Goal: Understand process/instructions

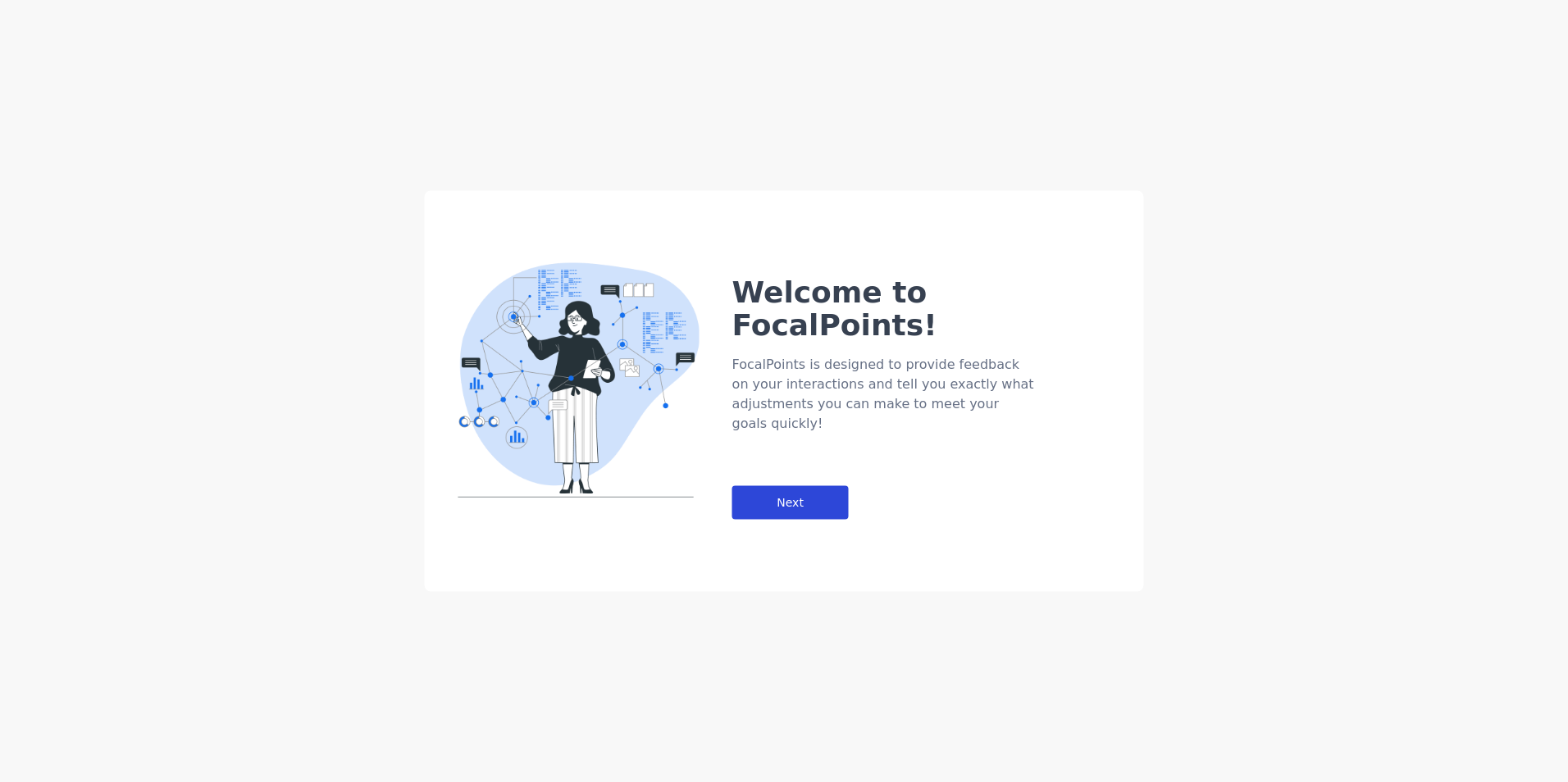
click at [800, 486] on div "Next" at bounding box center [791, 503] width 117 height 34
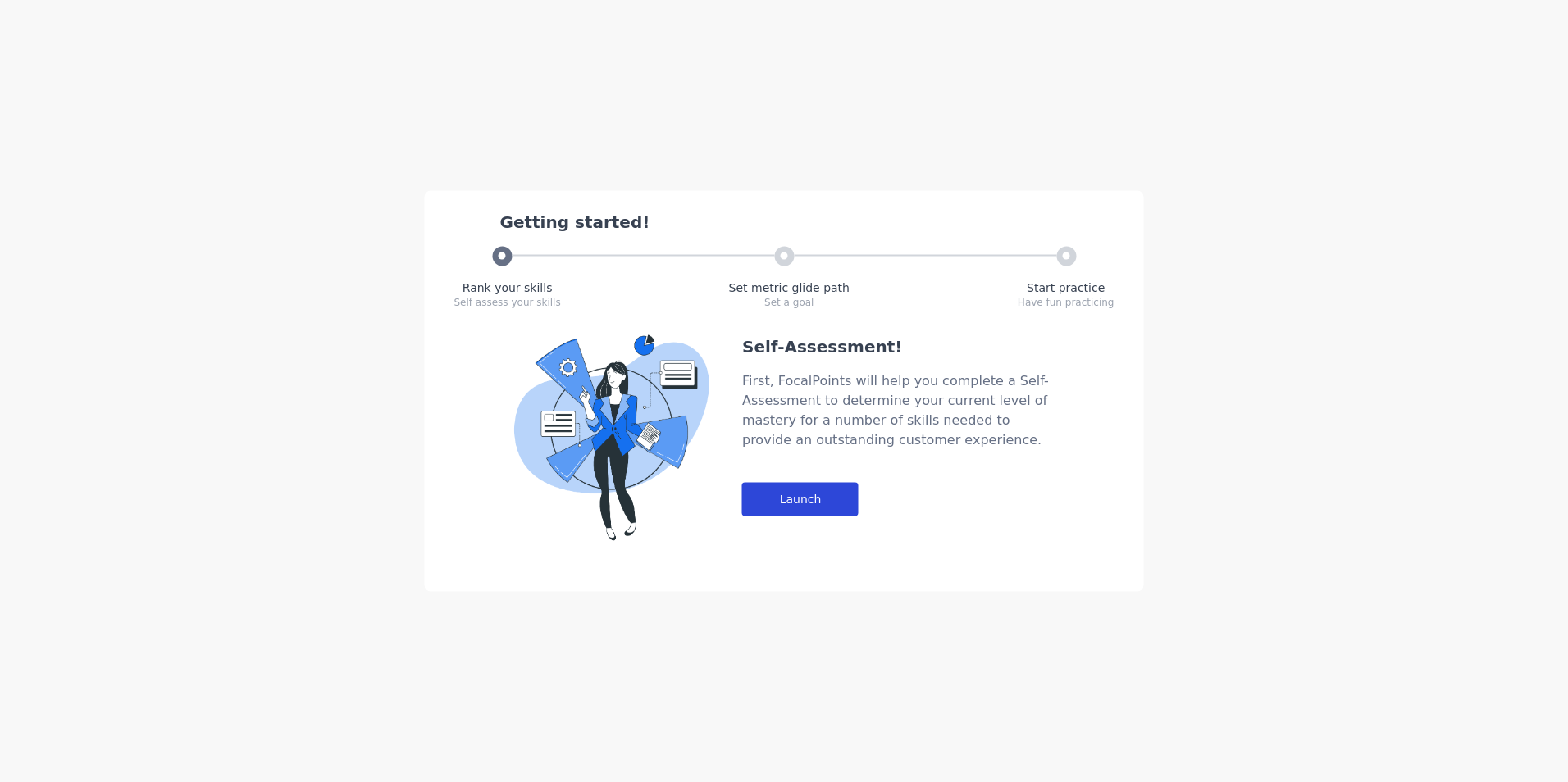
click at [813, 504] on div "Launch" at bounding box center [801, 500] width 117 height 34
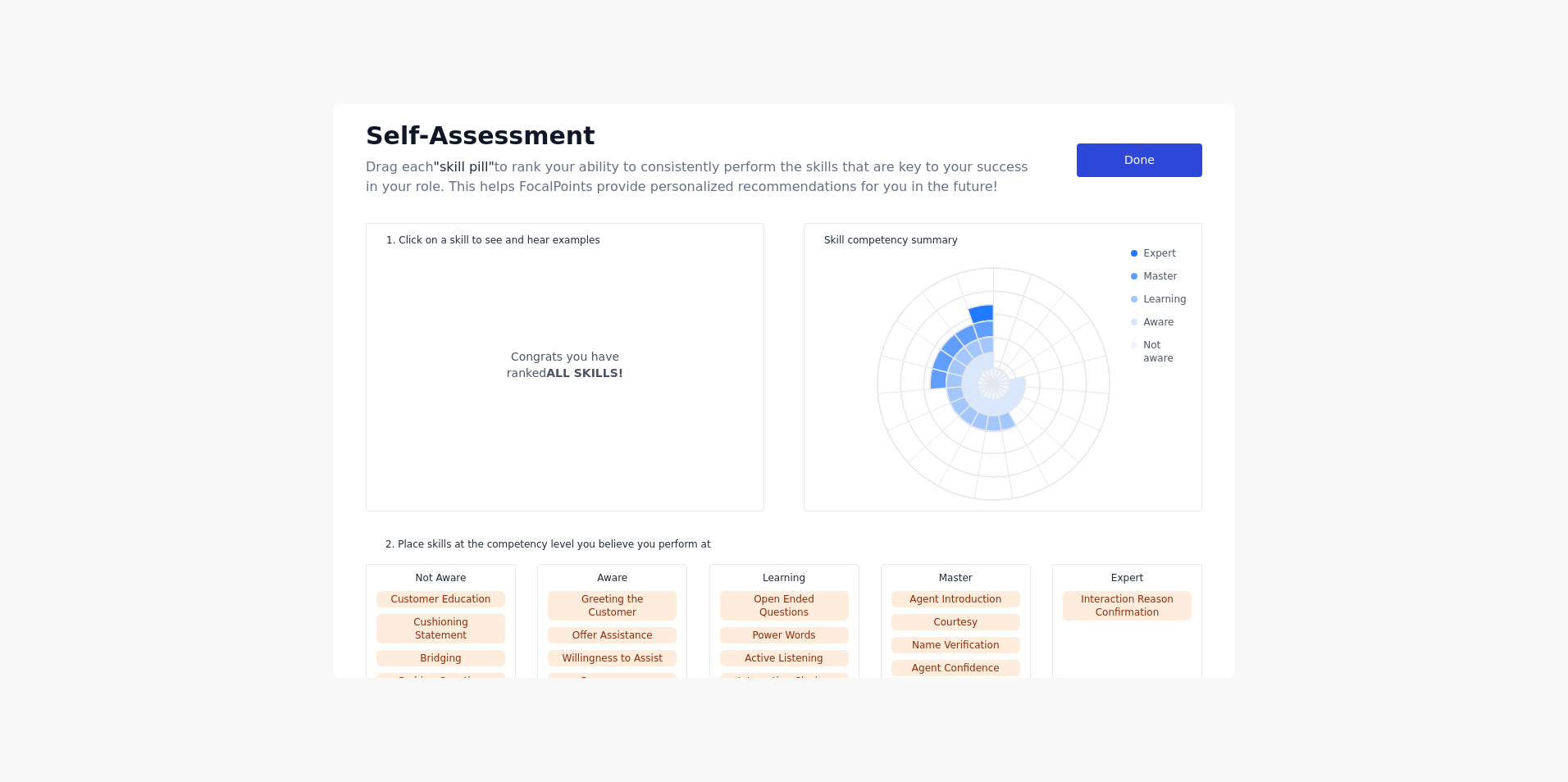
click at [1103, 163] on div "Done" at bounding box center [1139, 161] width 125 height 34
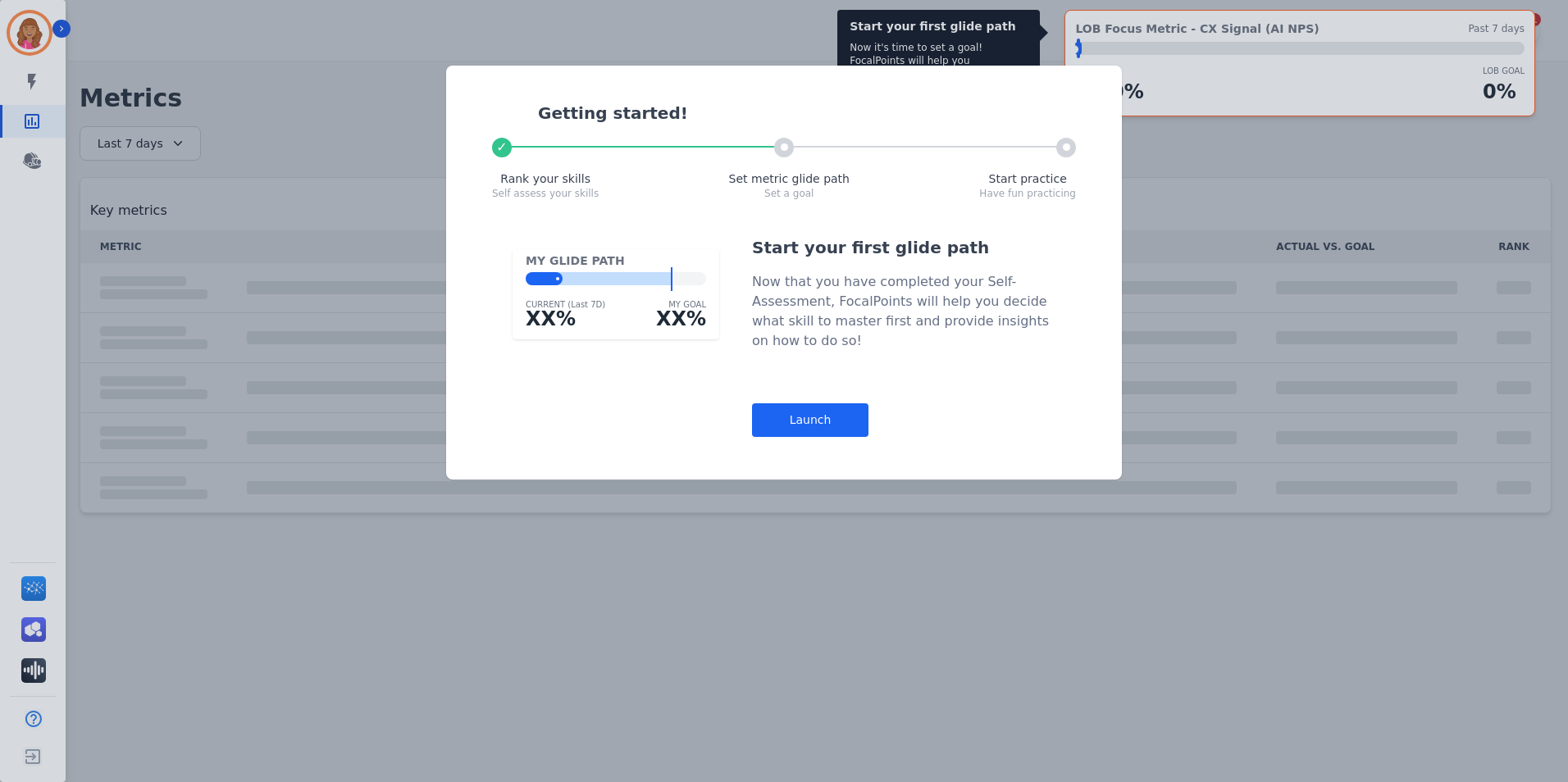
click at [1100, 158] on div "Getting started! ✓ Rank your skills Self assess your skills Set metric glide pa…" at bounding box center [784, 141] width 643 height 118
click at [845, 411] on div "Launch" at bounding box center [810, 420] width 117 height 34
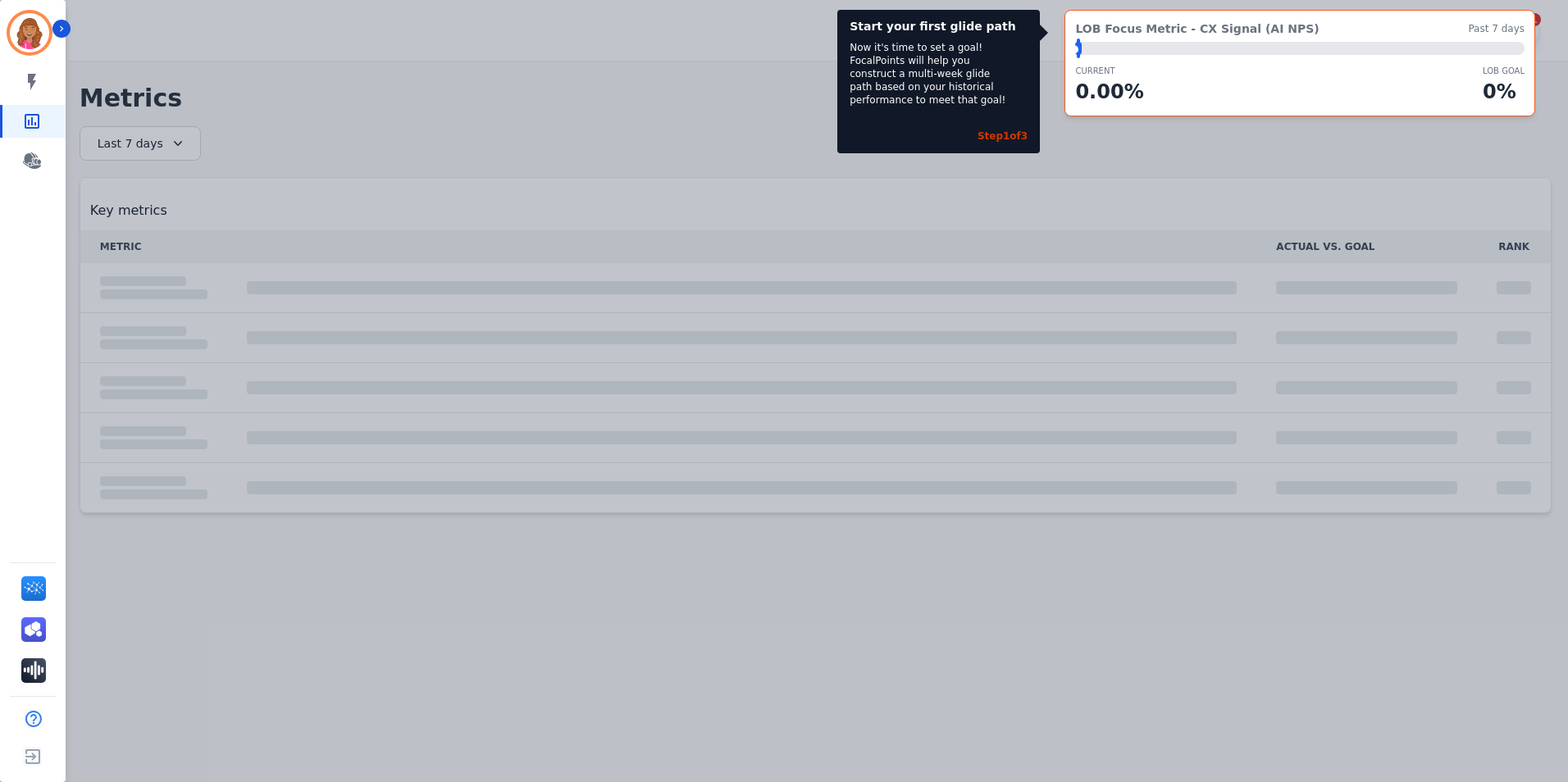
click at [1214, 151] on div "Start your first glide path Now it's time to set a goal! FocalPoints will help …" at bounding box center [784, 391] width 1568 height 782
click at [39, 151] on icon "Sidebar" at bounding box center [31, 160] width 19 height 19
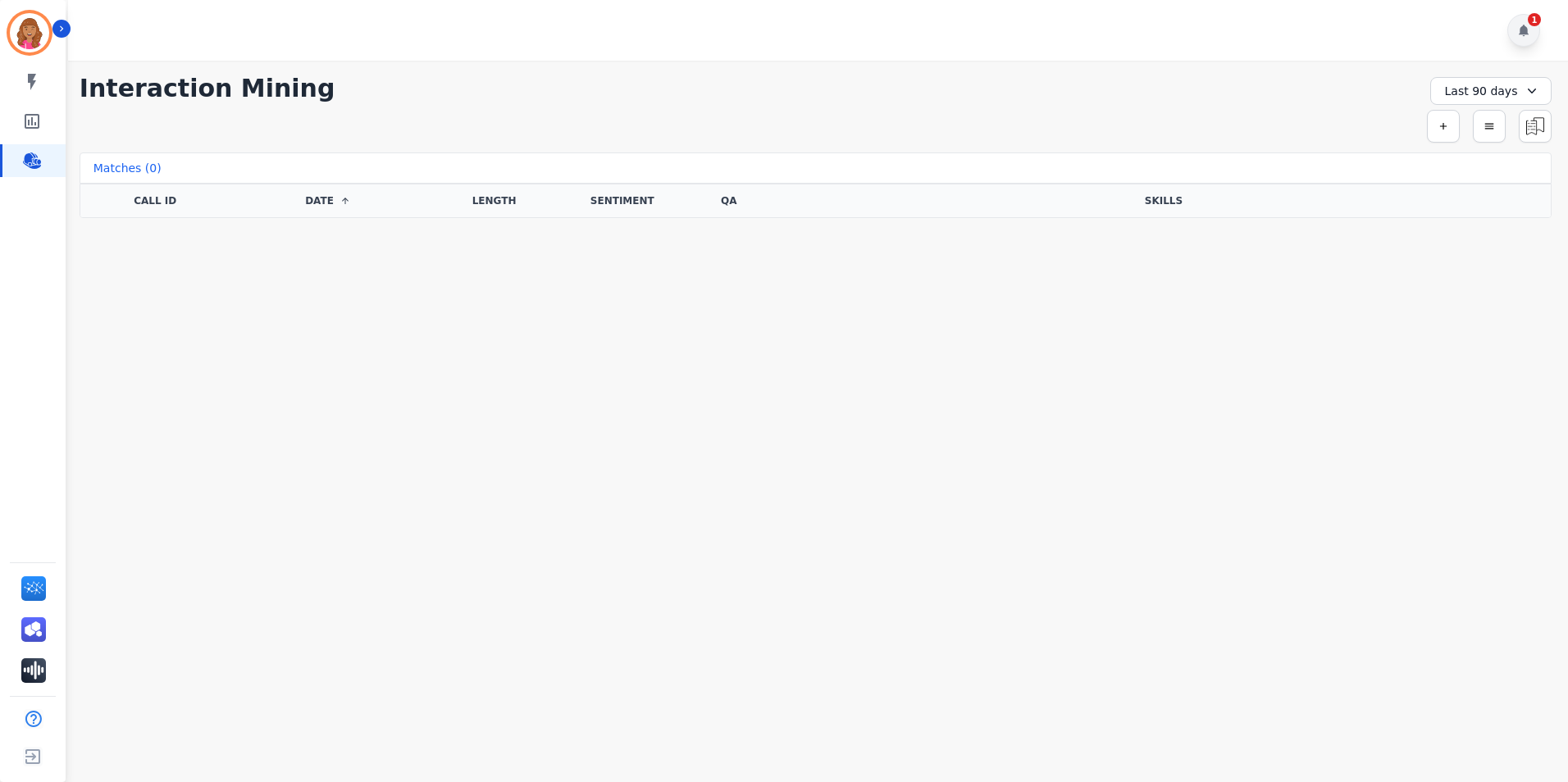
click at [1522, 29] on icon at bounding box center [1524, 30] width 10 height 12
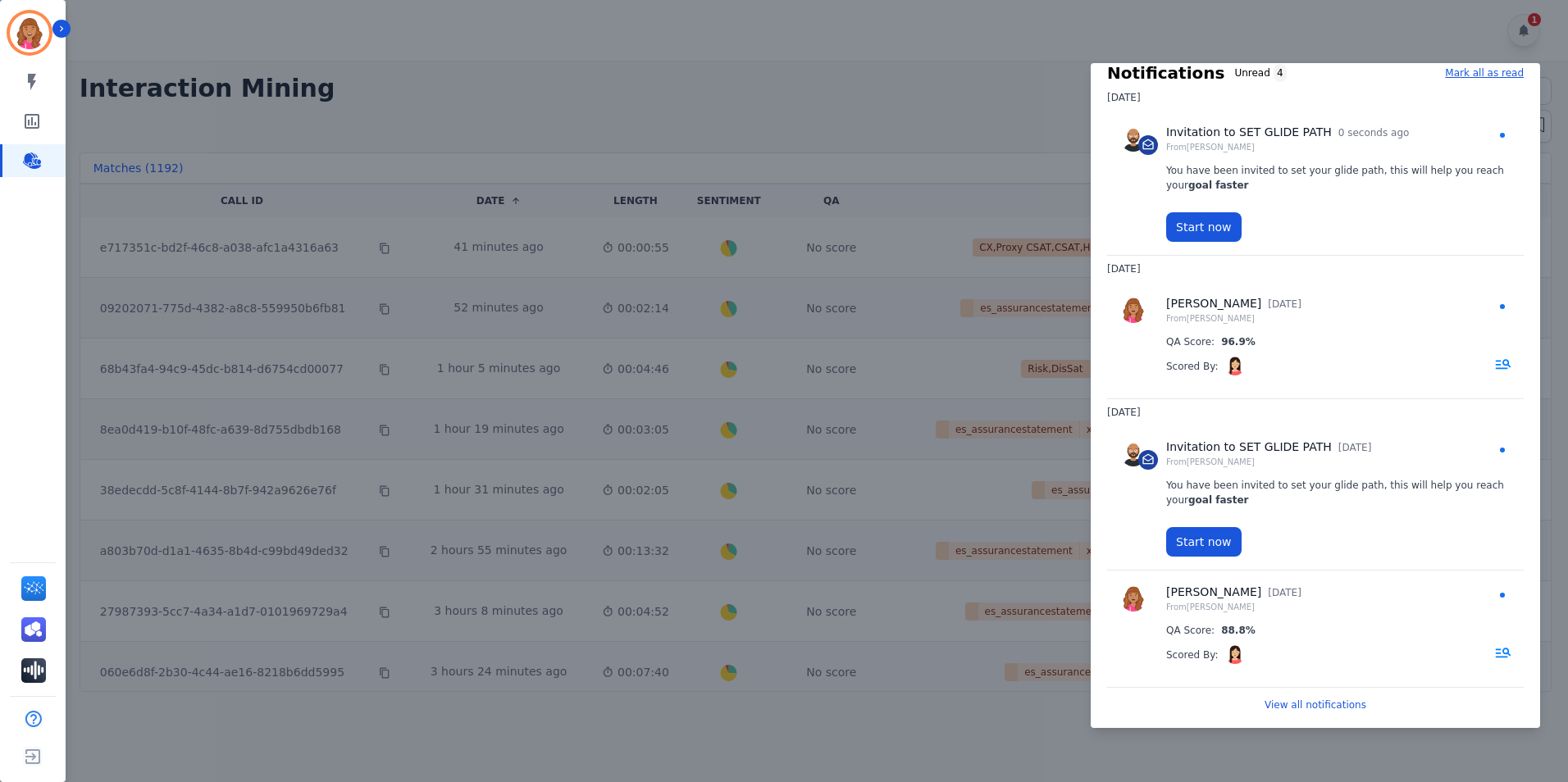
scroll to position [36, 0]
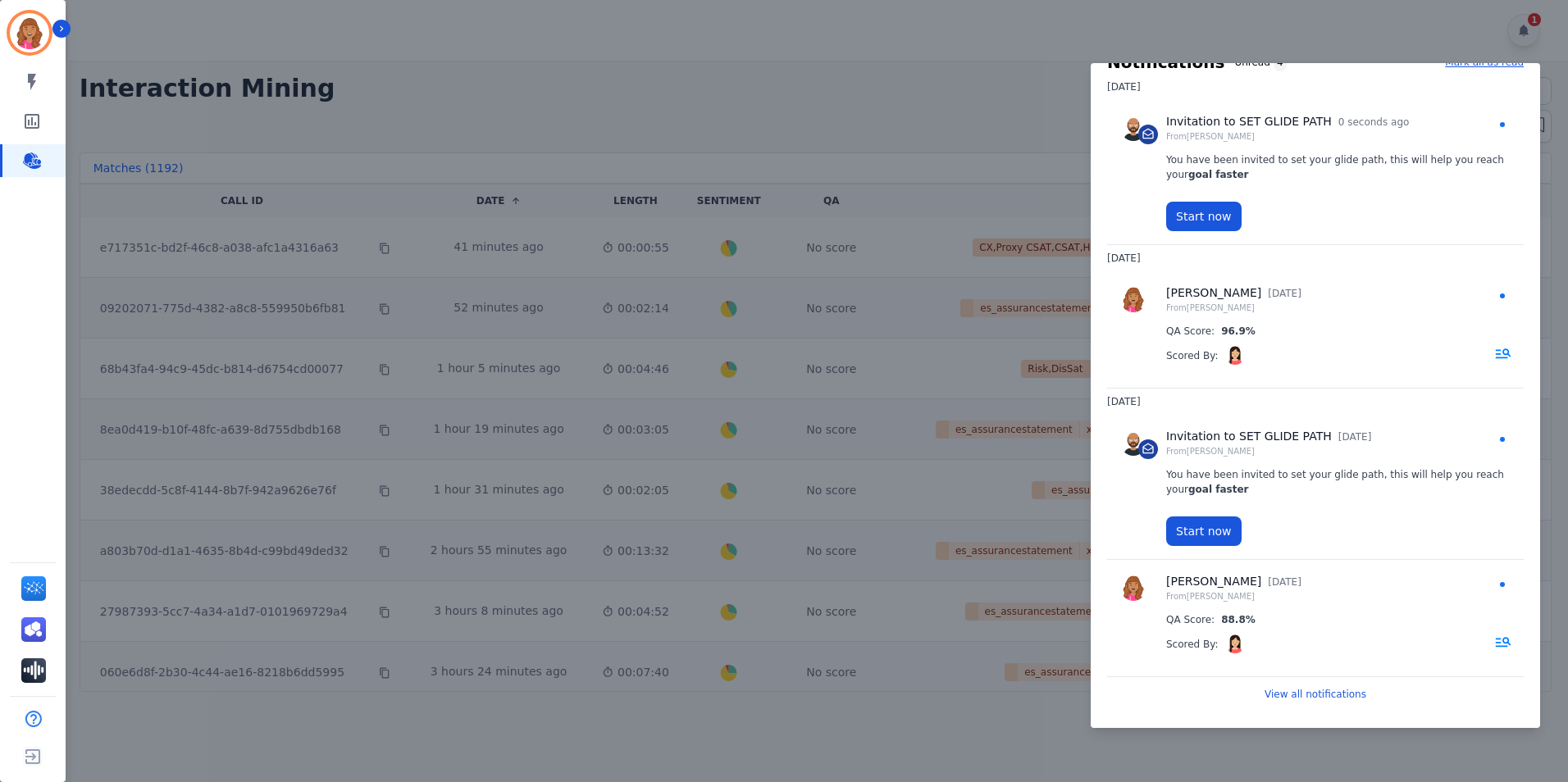
click at [1050, 728] on div at bounding box center [784, 391] width 1568 height 782
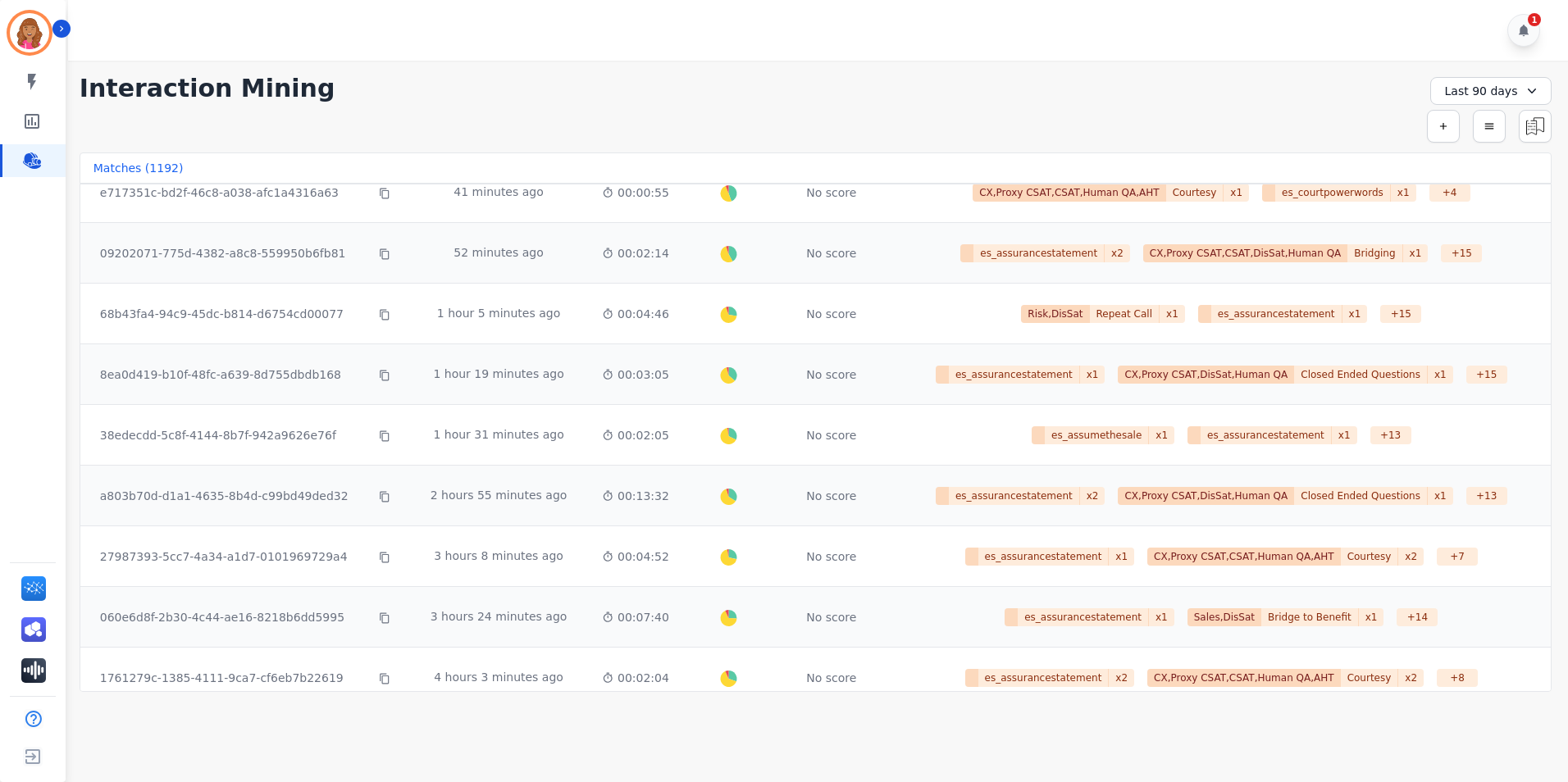
scroll to position [0, 0]
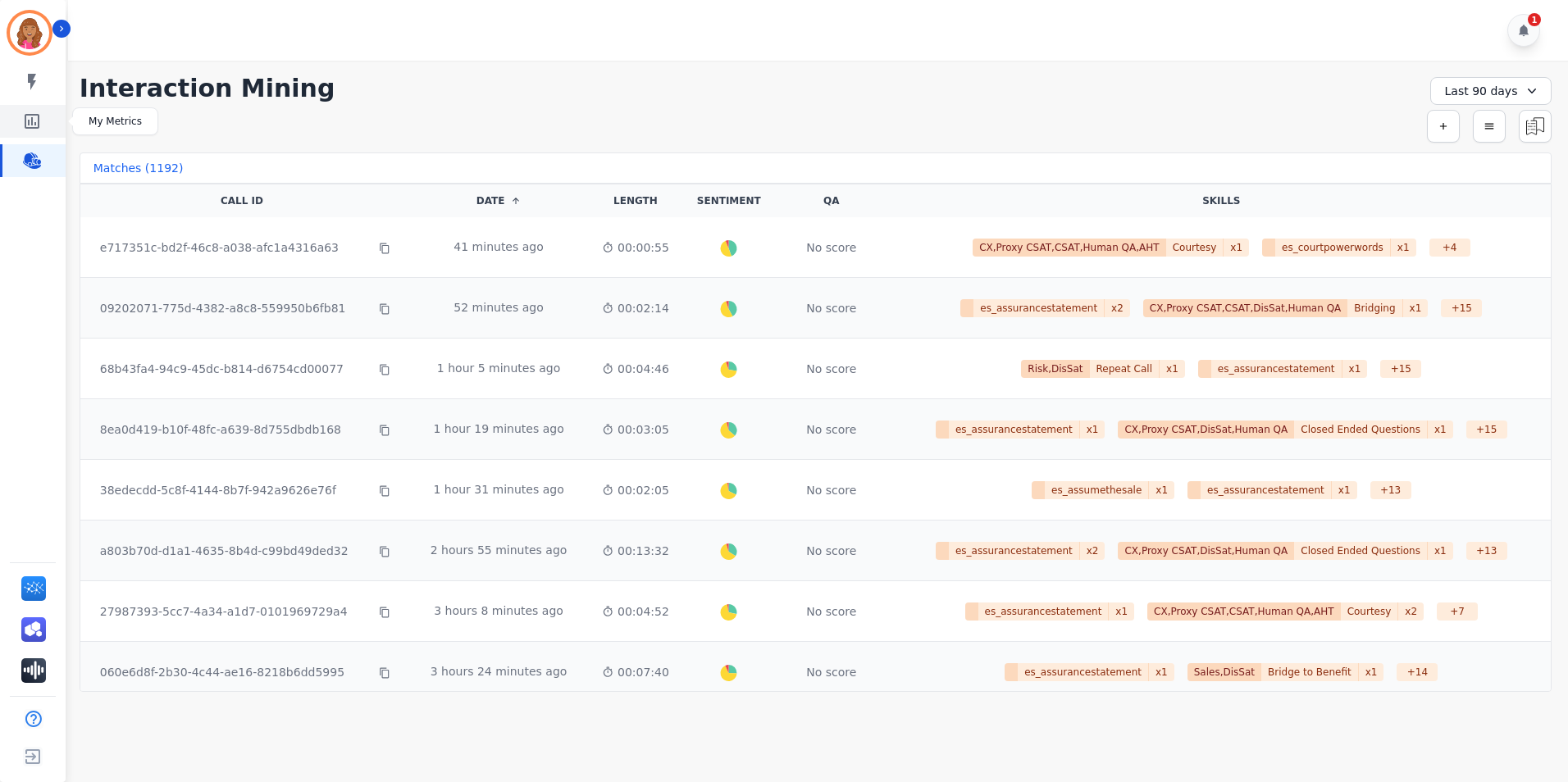
click at [41, 126] on link "Sidebar" at bounding box center [34, 121] width 63 height 33
